Goal: Task Accomplishment & Management: Use online tool/utility

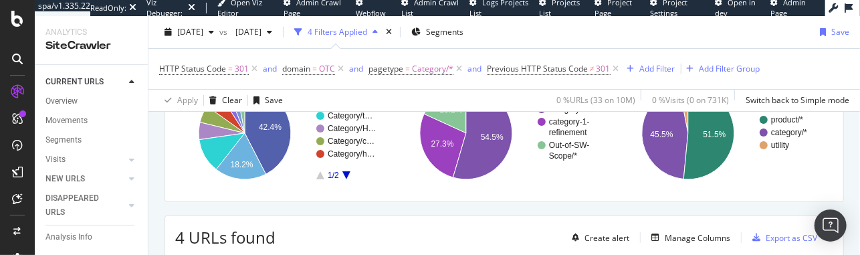
scroll to position [197, 0]
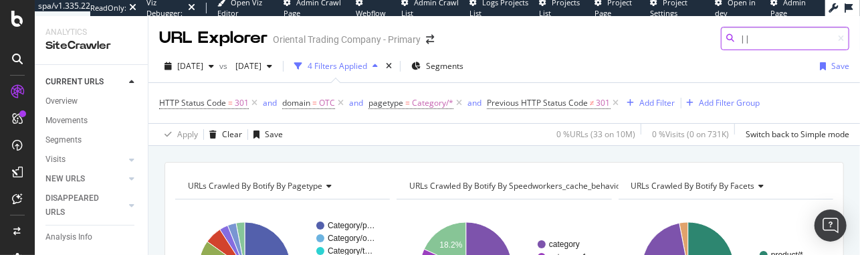
type input "||"
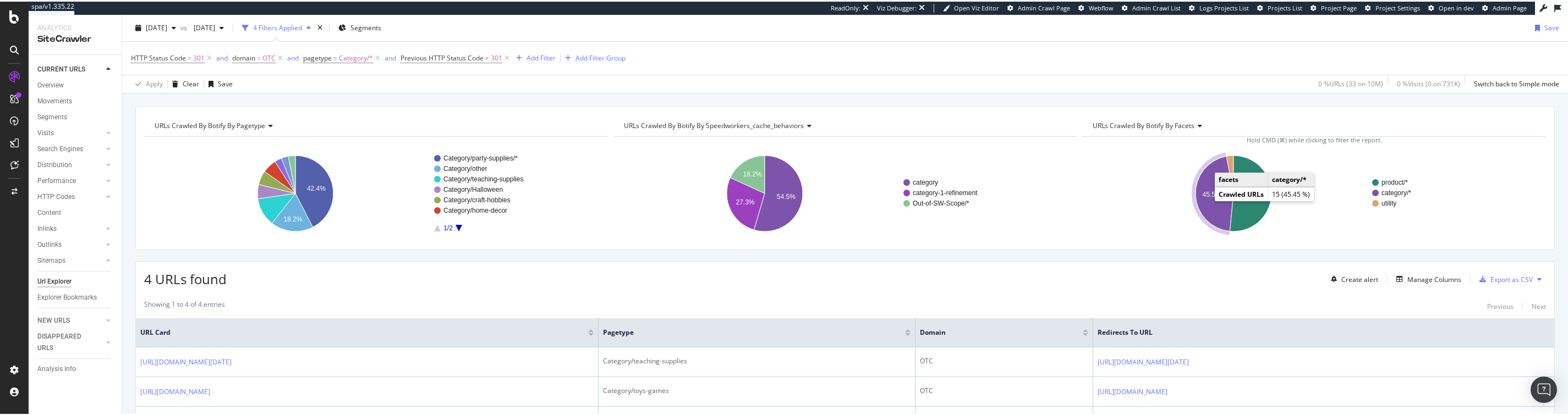
scroll to position [91, 0]
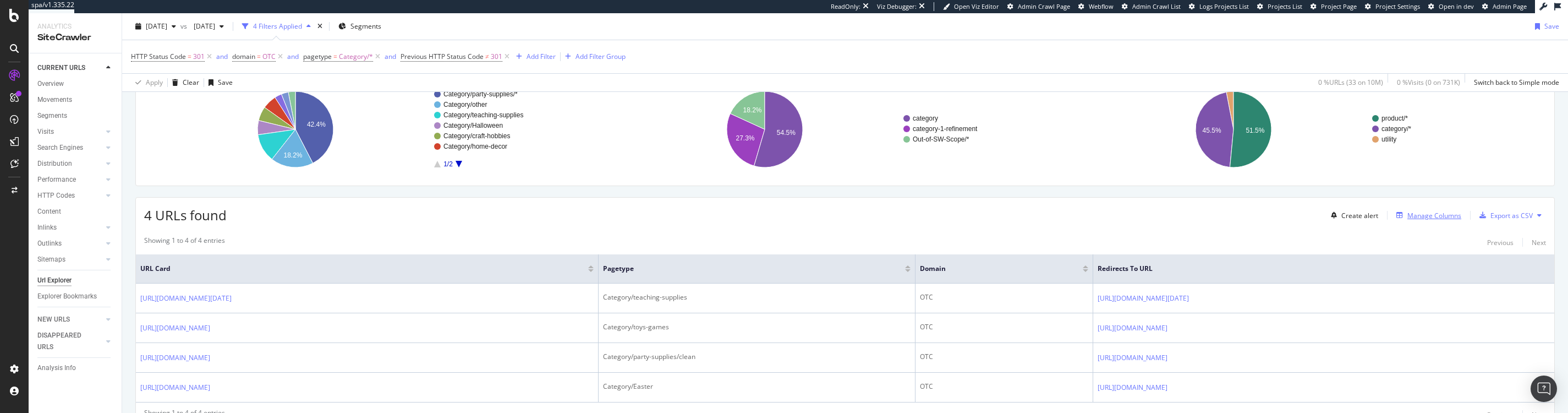
click at [707, 209] on div "Manage Columns" at bounding box center [1435, 215] width 54 height 9
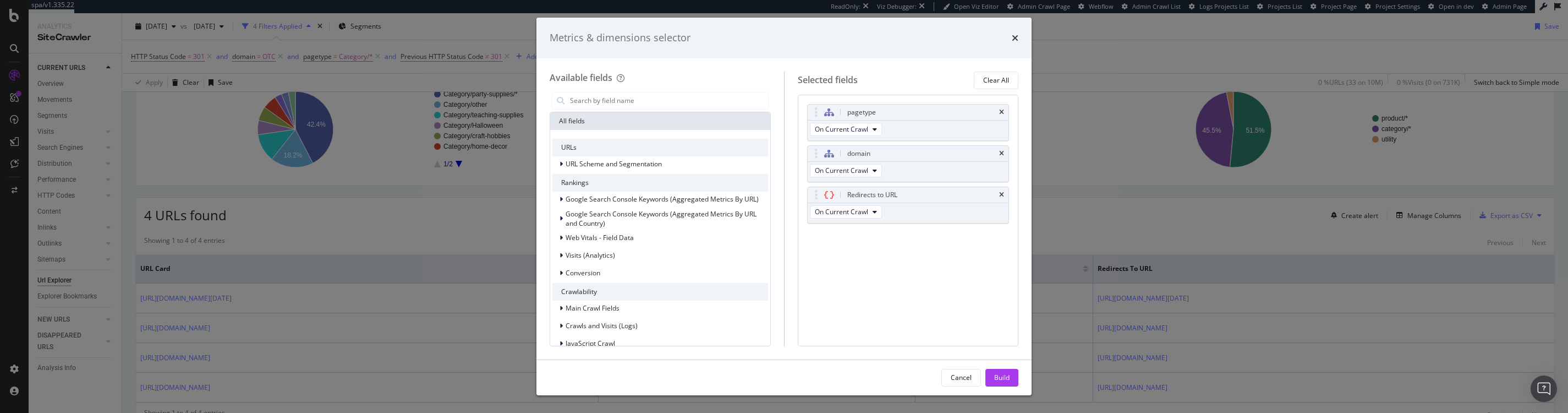
click at [707, 36] on icon "times" at bounding box center [1015, 38] width 7 height 9
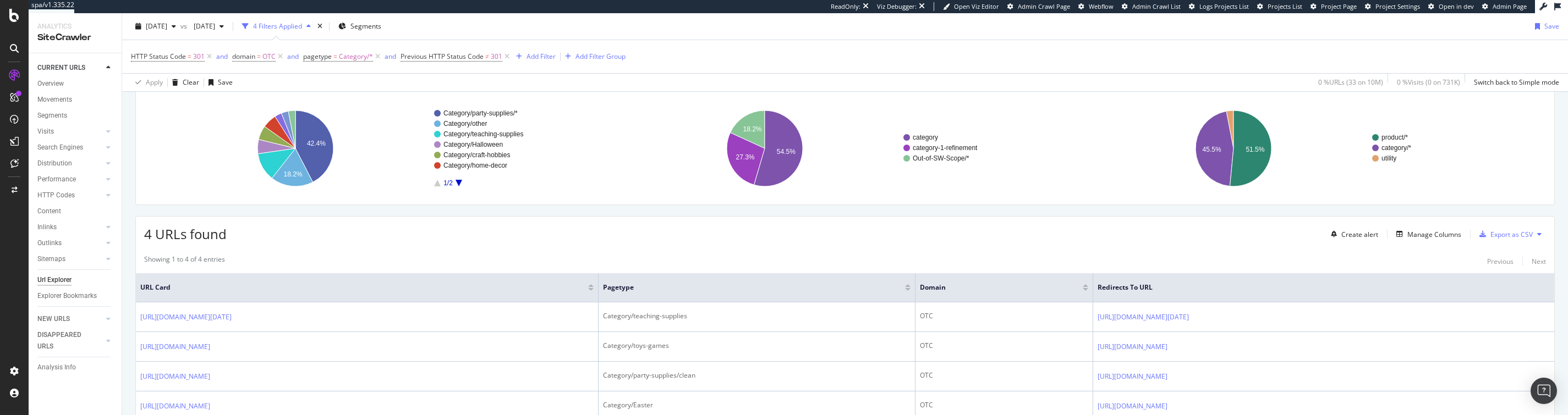
scroll to position [0, 0]
